Goal: Task Accomplishment & Management: Use online tool/utility

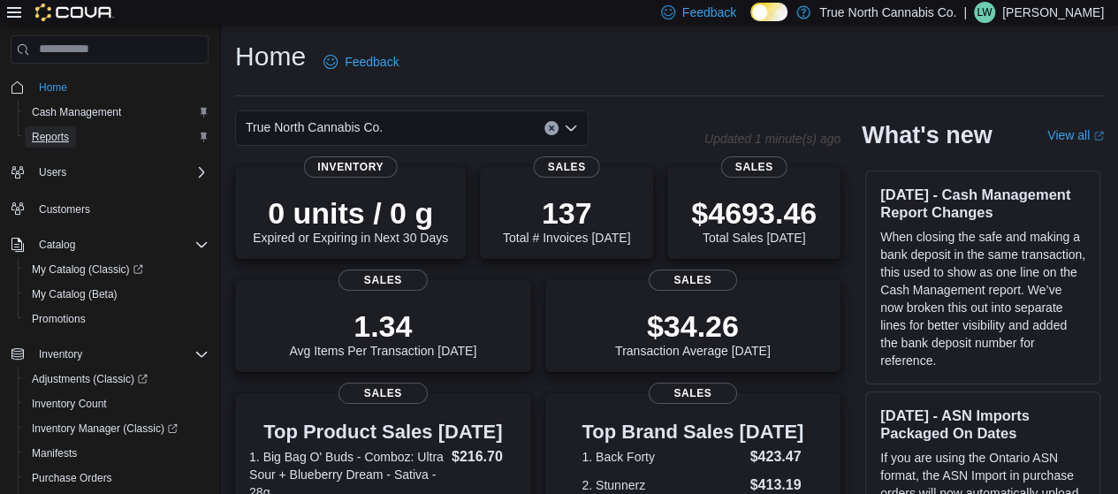
click at [42, 137] on span "Reports" at bounding box center [50, 137] width 37 height 14
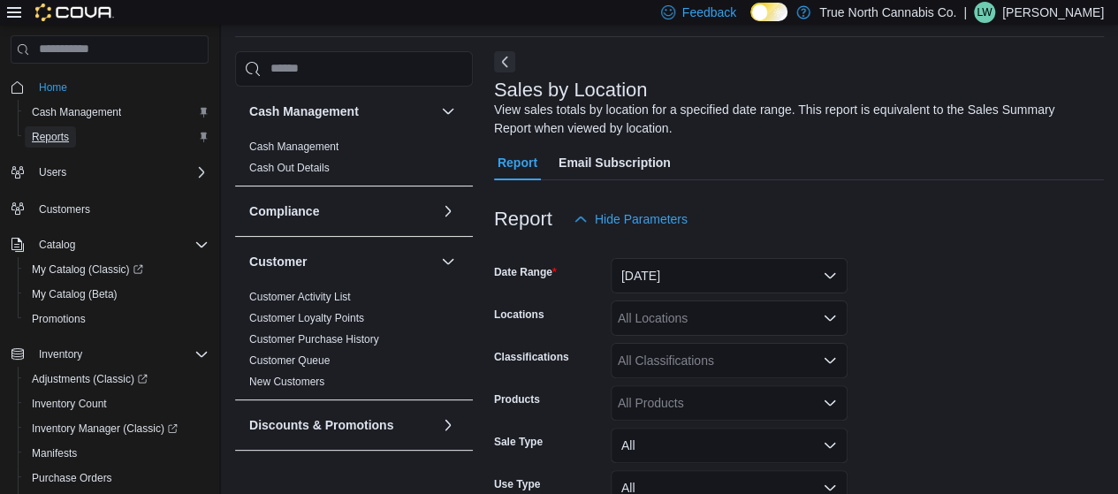
scroll to position [197, 0]
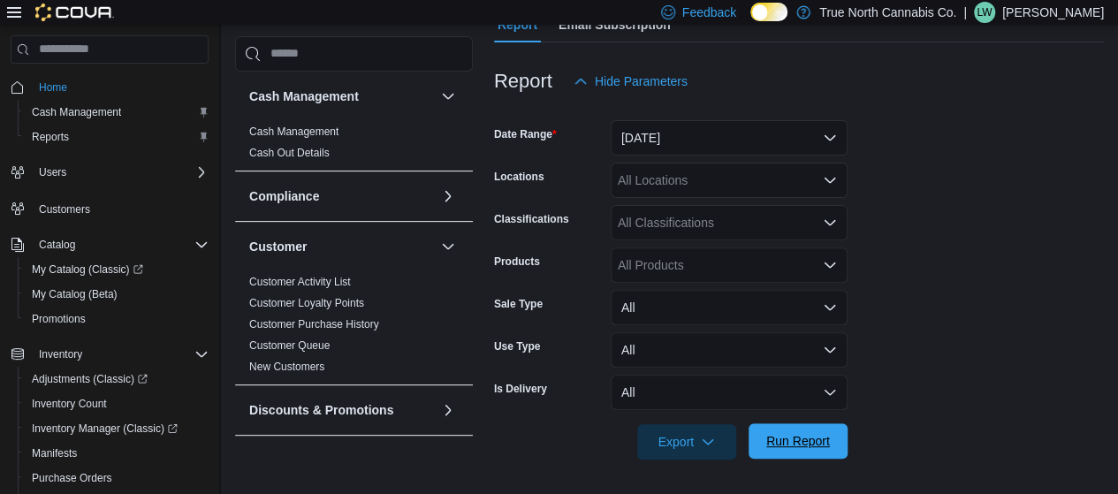
click at [801, 428] on span "Run Report" at bounding box center [798, 440] width 78 height 35
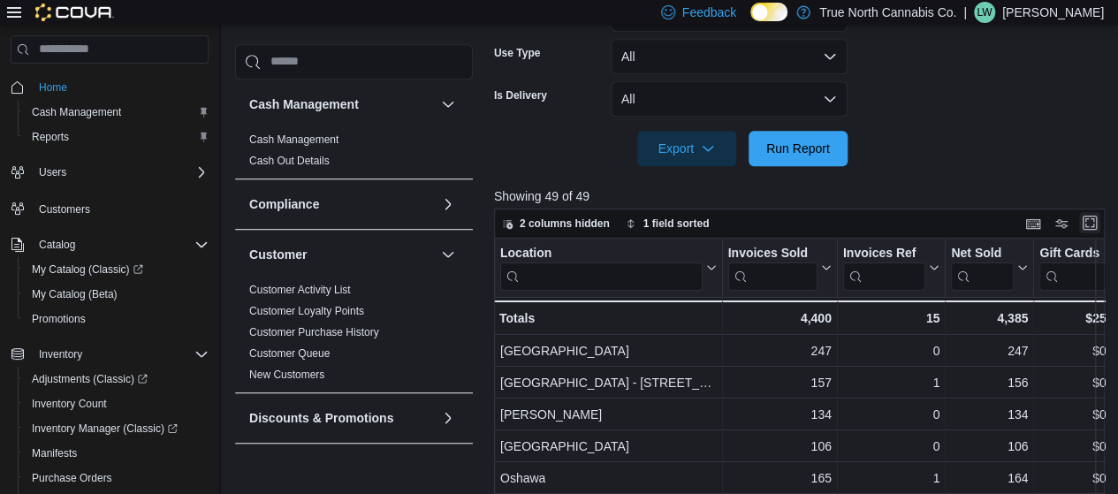
click at [1096, 219] on button "Enter fullscreen" at bounding box center [1089, 222] width 21 height 21
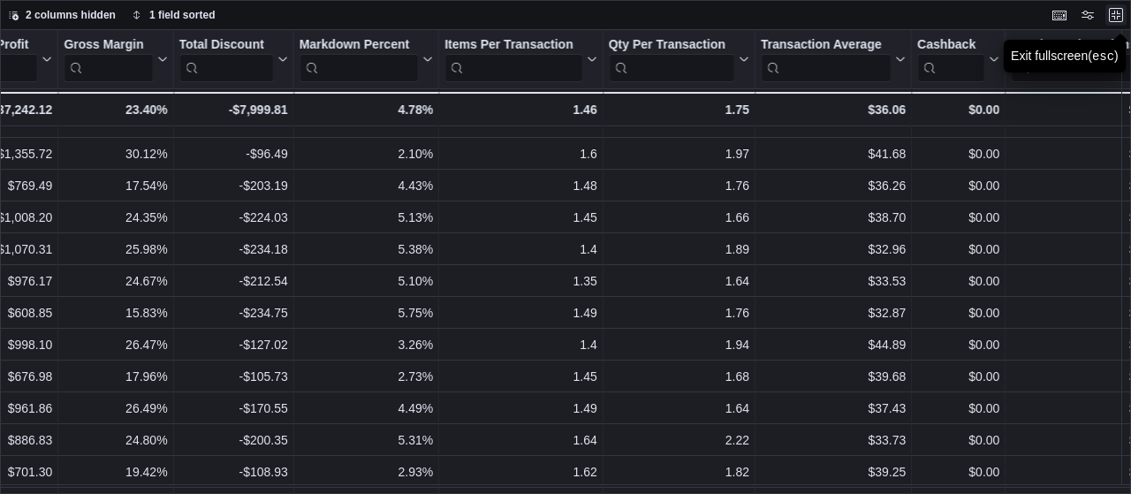
scroll to position [307, 1179]
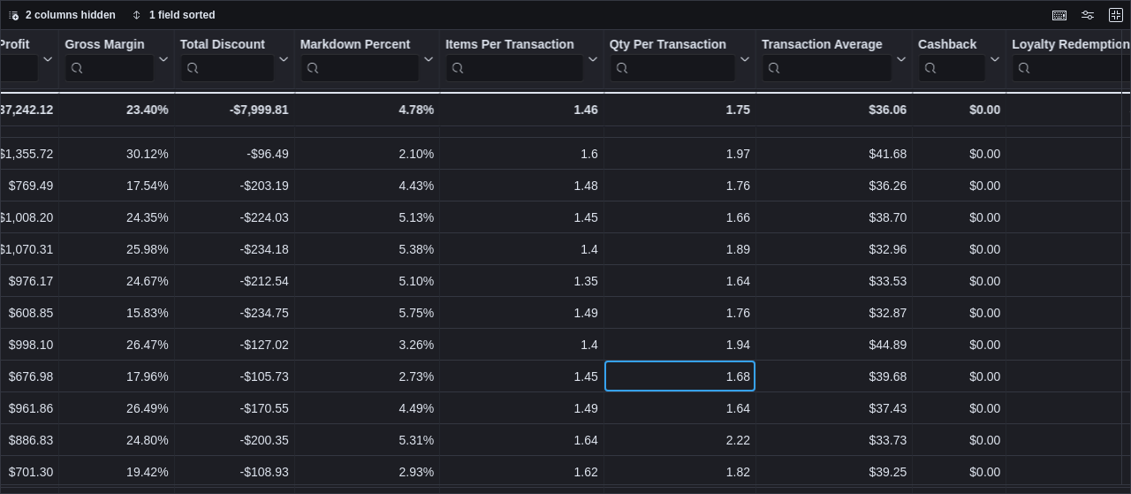
click at [619, 367] on div "1.68" at bounding box center [680, 376] width 141 height 21
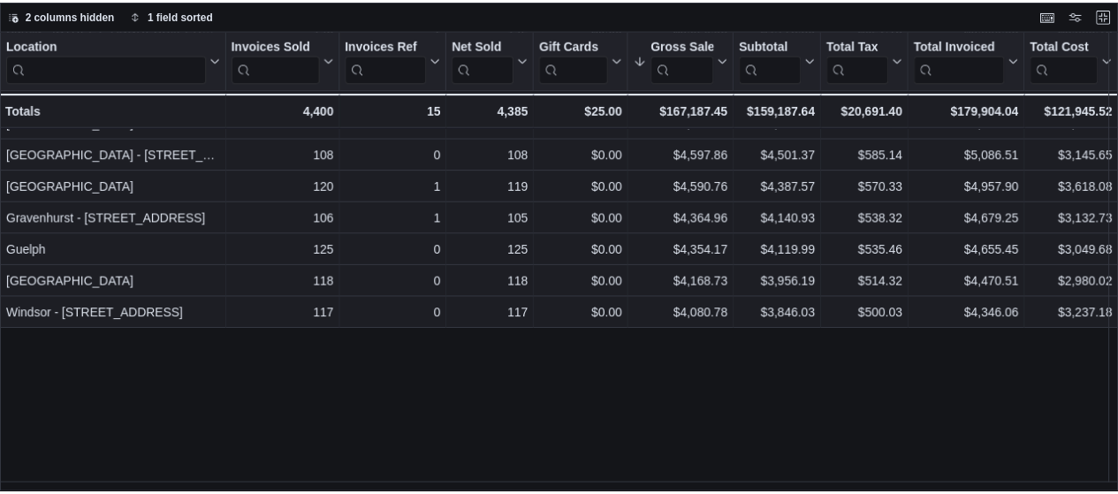
scroll to position [0, 0]
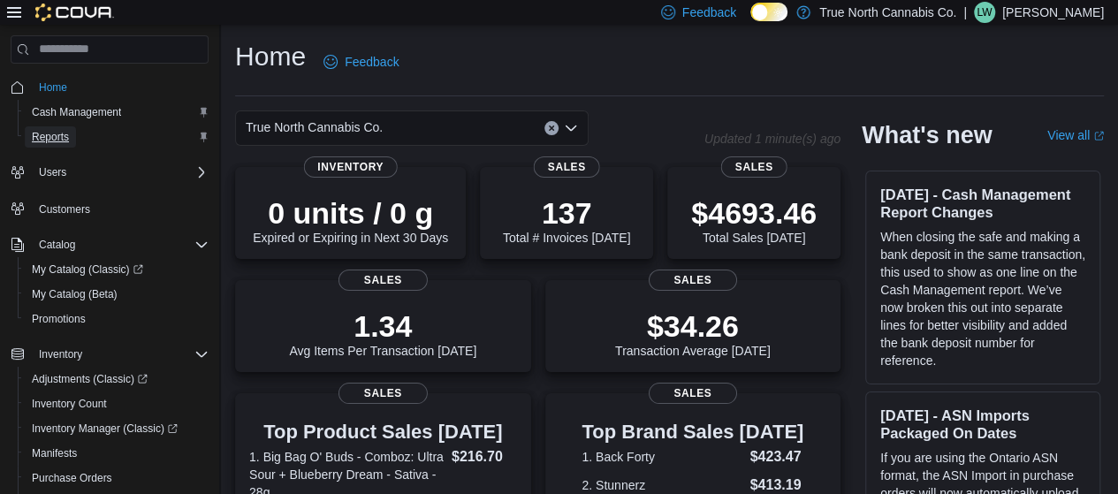
click at [74, 137] on link "Reports" at bounding box center [50, 136] width 51 height 21
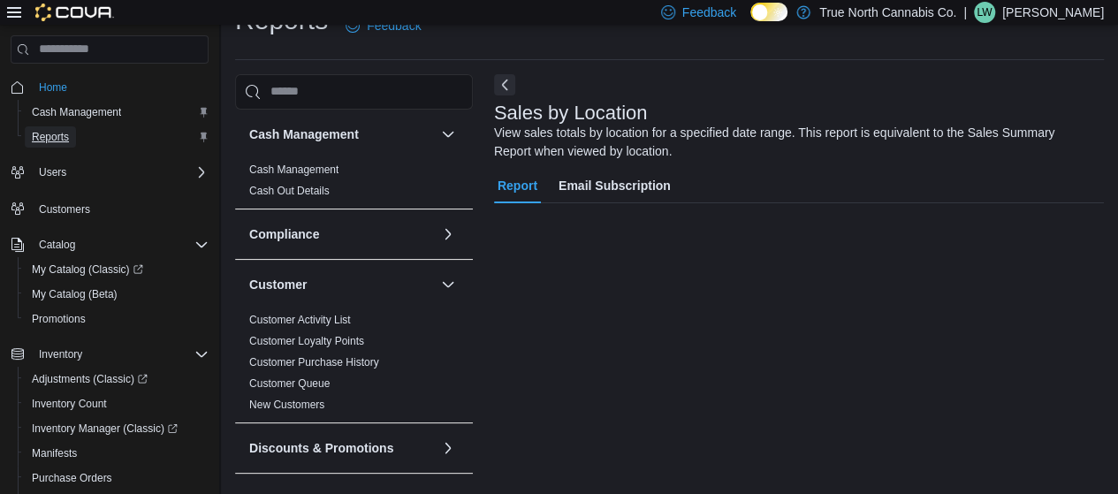
scroll to position [59, 0]
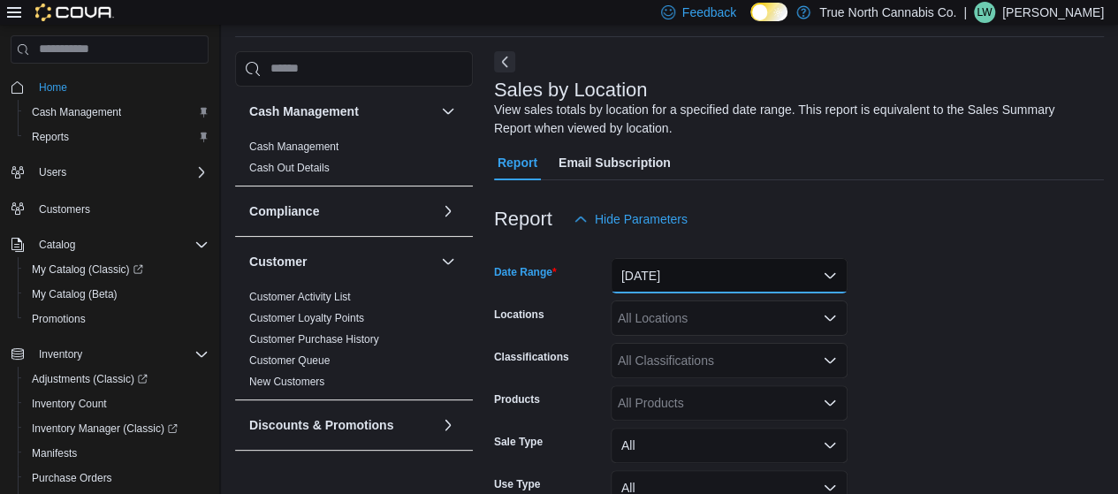
click at [758, 270] on button "[DATE]" at bounding box center [729, 275] width 237 height 35
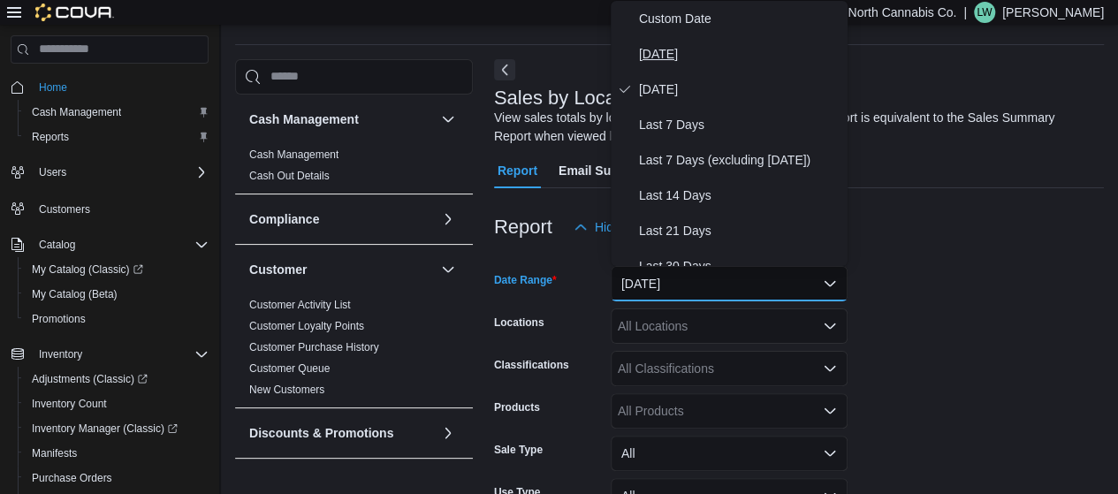
drag, startPoint x: 681, startPoint y: 70, endPoint x: 670, endPoint y: 54, distance: 19.1
click at [670, 54] on div "Custom Date [DATE] [DATE] Last 7 Days Last 7 Days (excluding [DATE]) Last 14 Da…" at bounding box center [729, 133] width 237 height 265
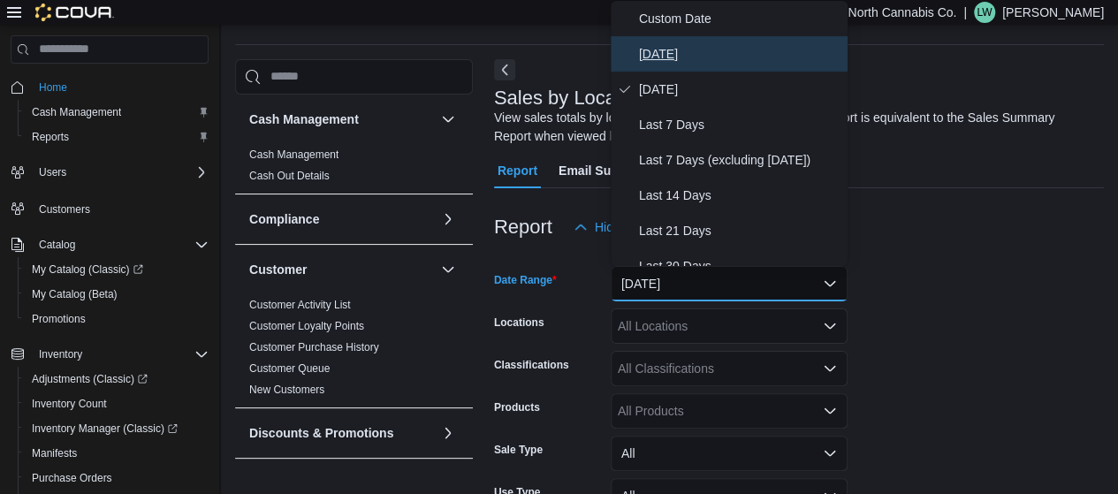
click at [670, 54] on span "[DATE]" at bounding box center [740, 53] width 202 height 21
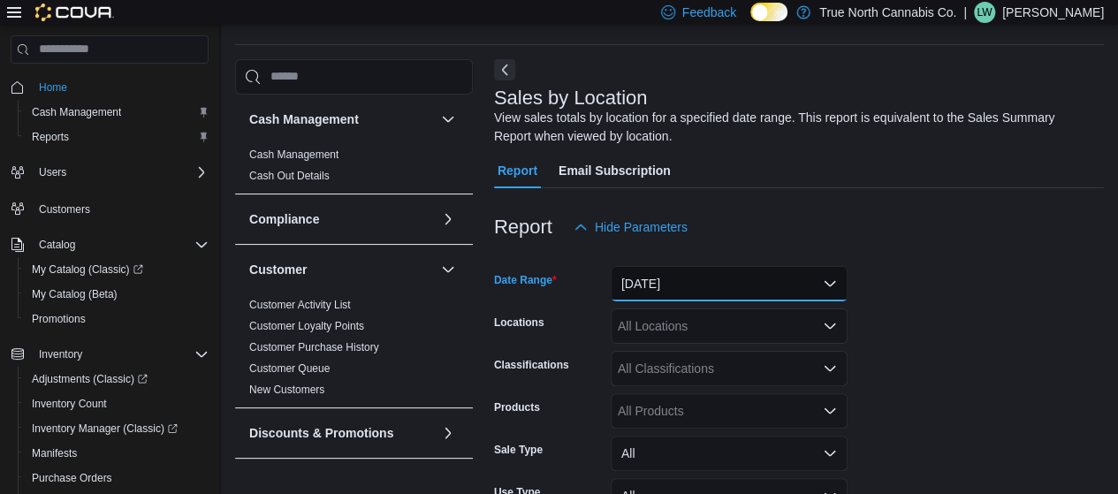
scroll to position [197, 0]
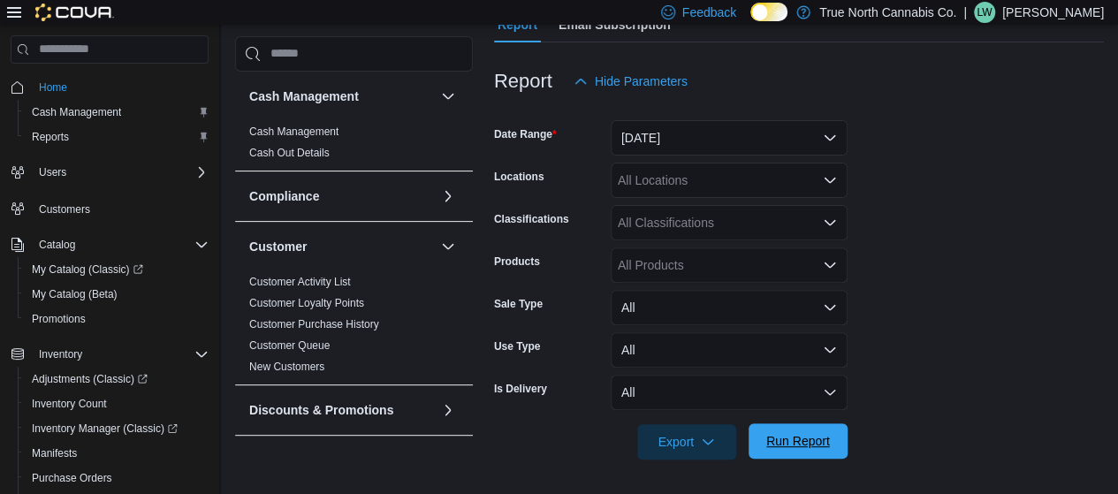
click at [815, 445] on span "Run Report" at bounding box center [798, 441] width 64 height 18
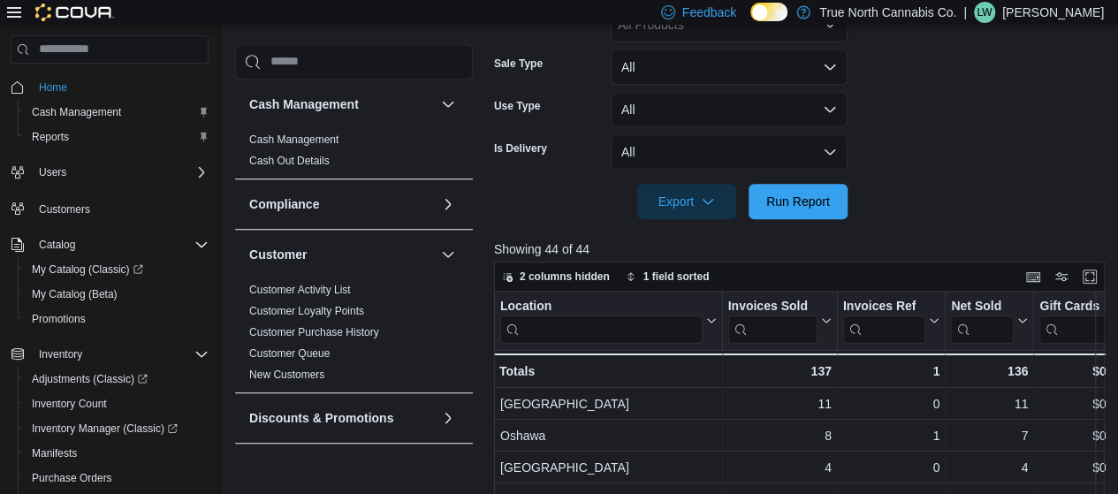
scroll to position [536, 0]
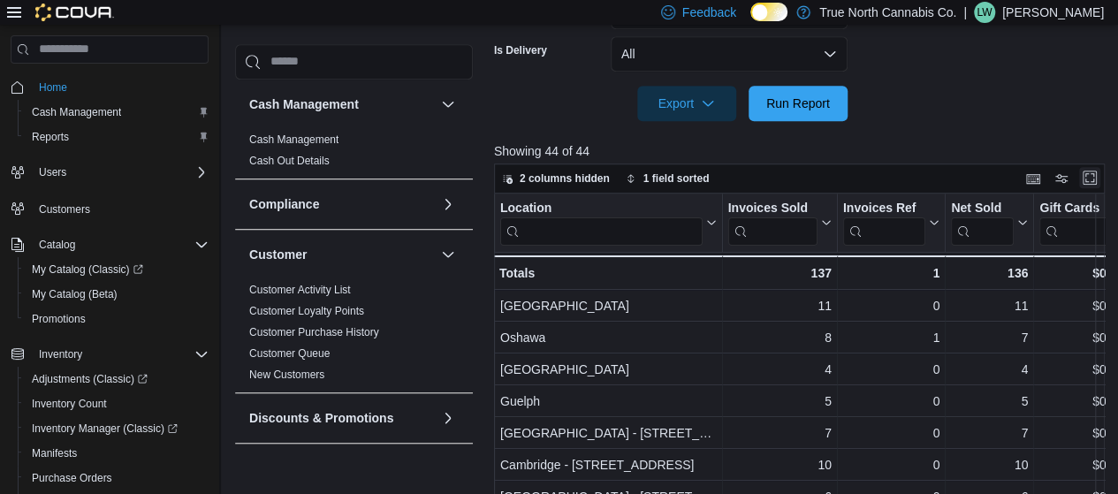
click at [1101, 179] on button "Enter fullscreen" at bounding box center [1089, 177] width 21 height 21
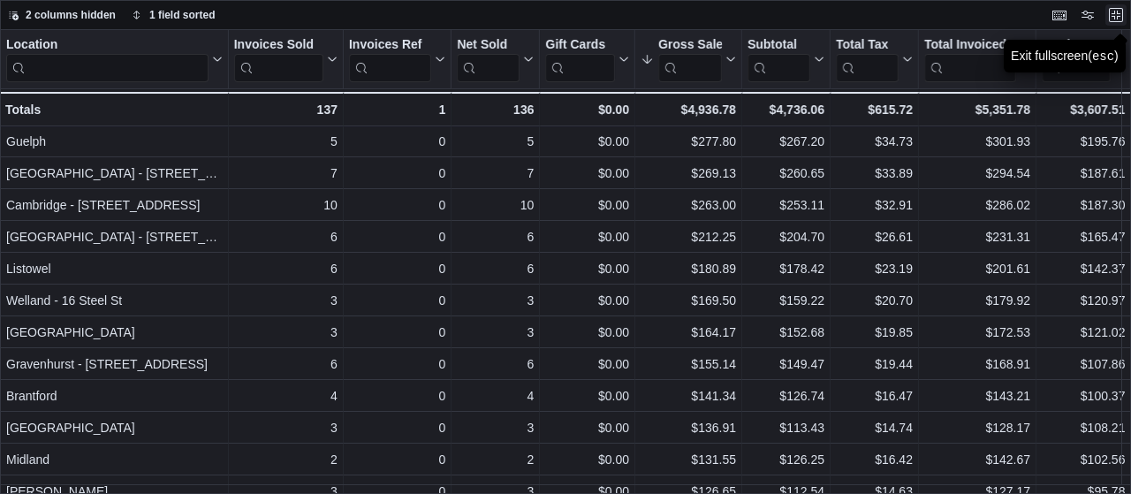
scroll to position [0, 0]
